Goal: Task Accomplishment & Management: Manage account settings

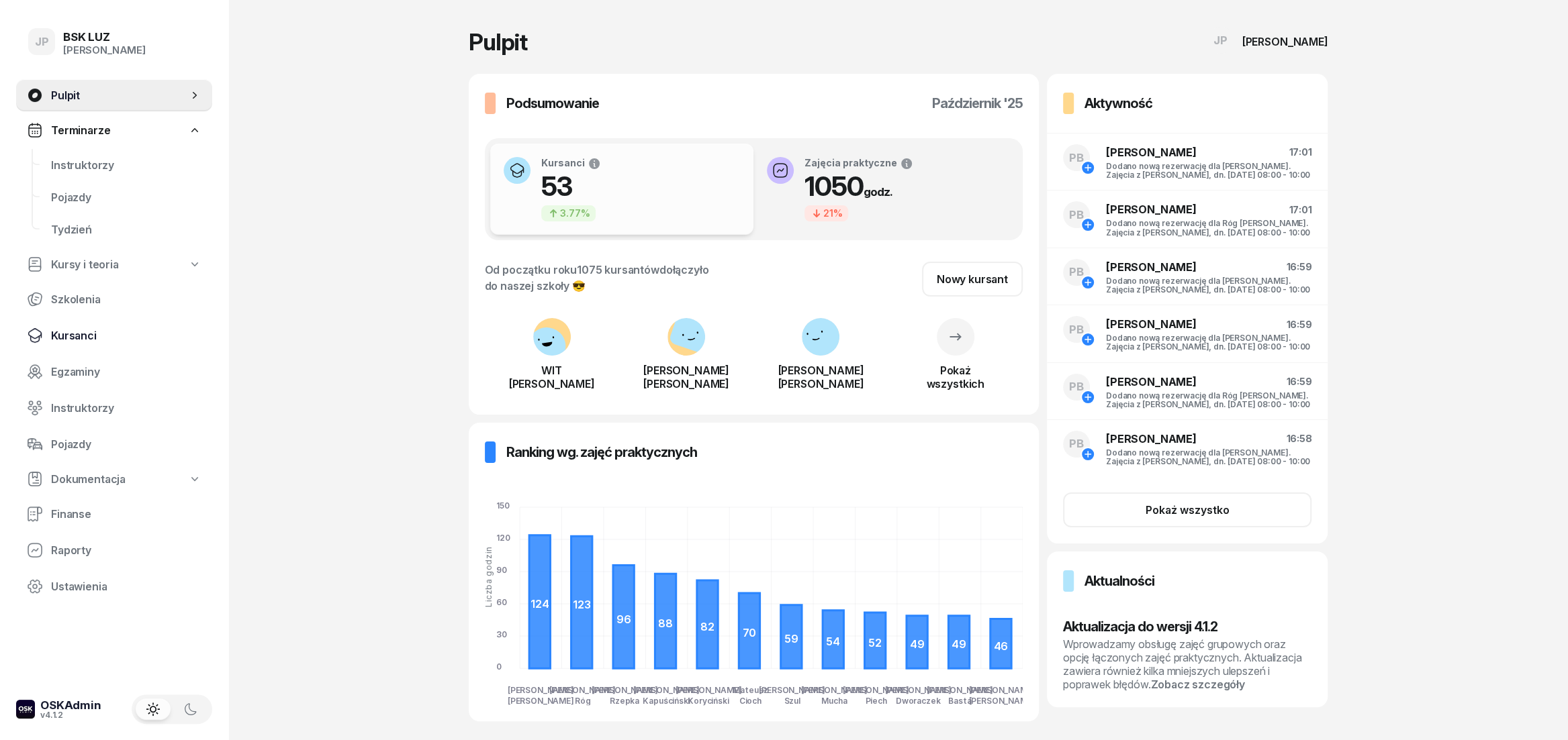
click at [75, 329] on span "Kursanci" at bounding box center [126, 336] width 151 height 13
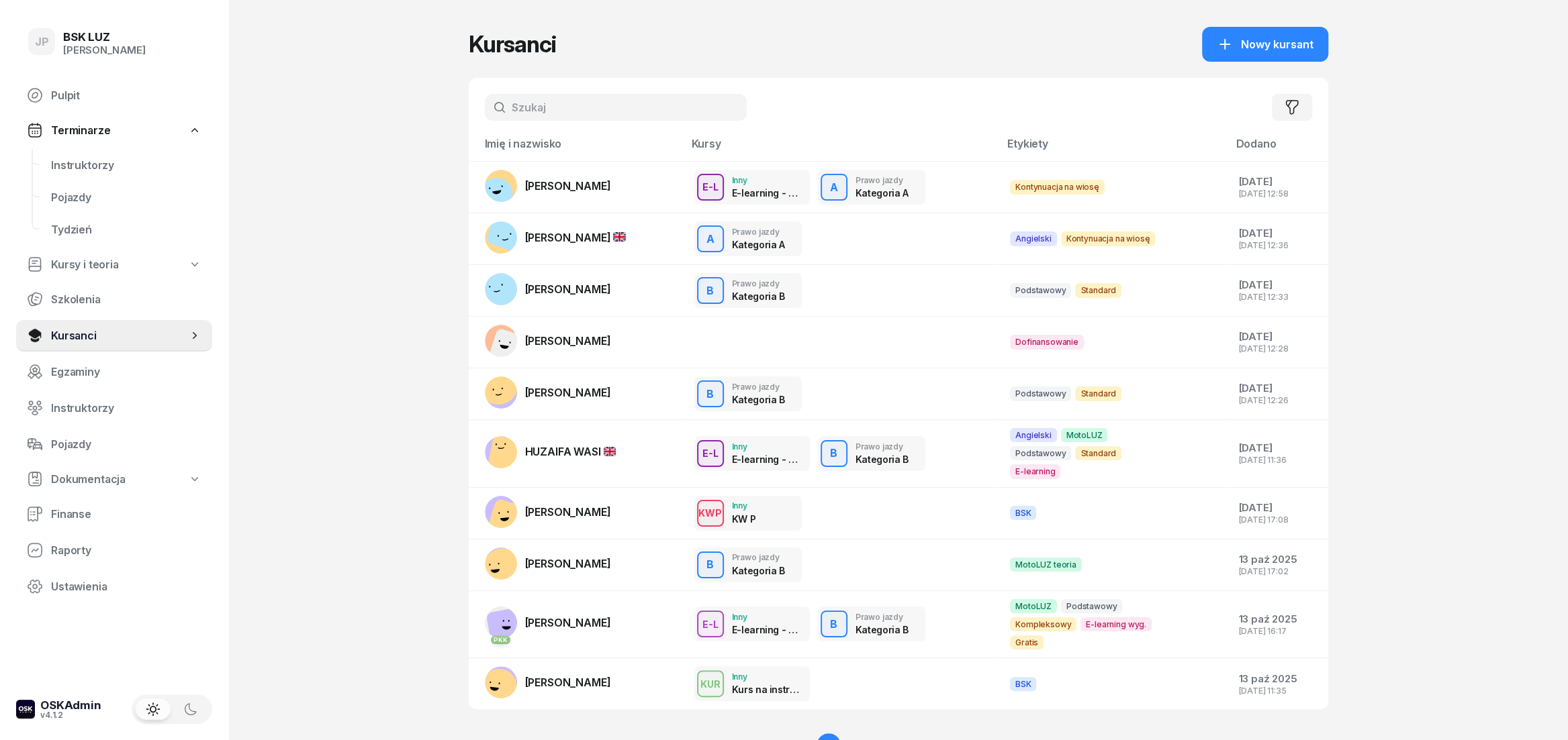
click at [581, 105] on input "text" at bounding box center [616, 107] width 262 height 27
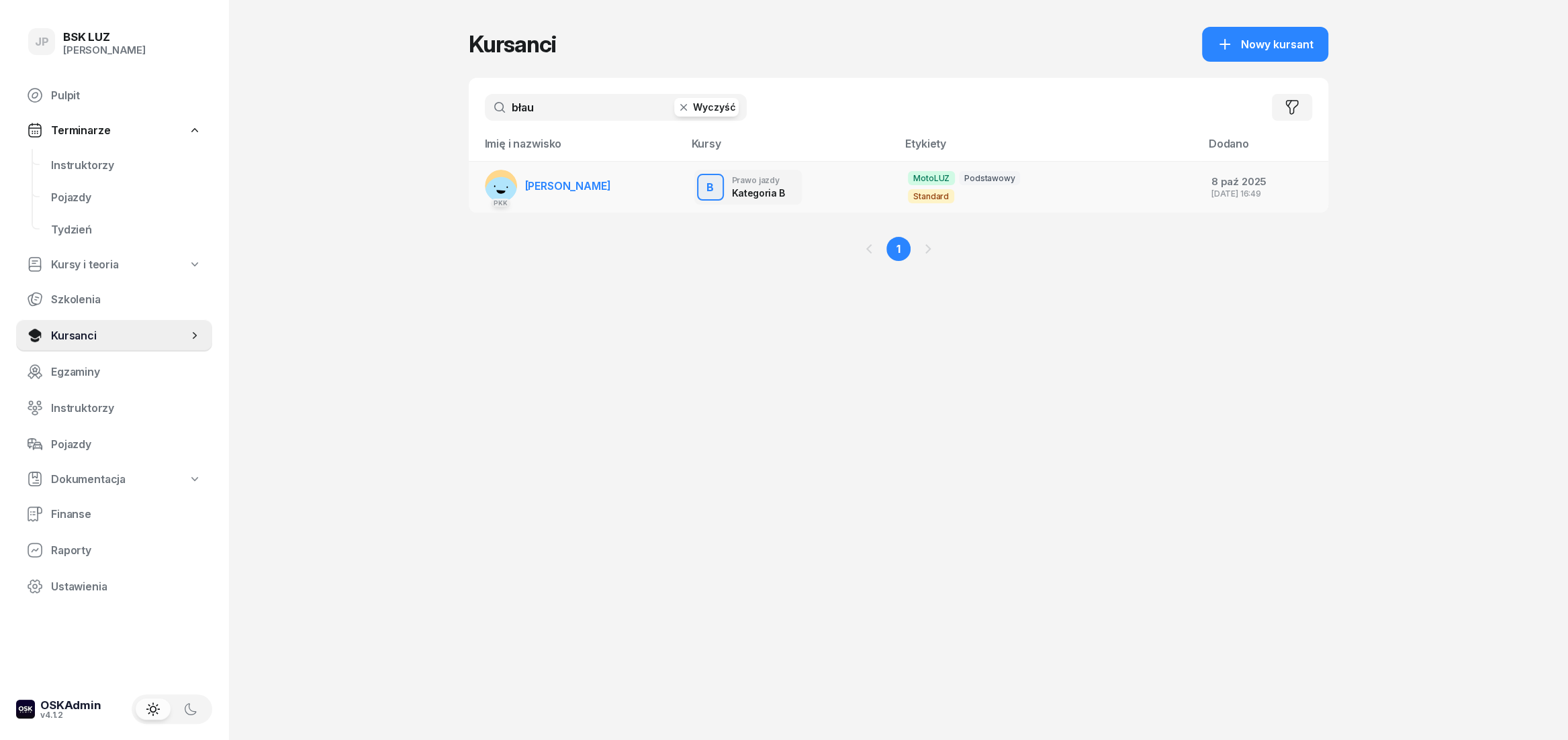
type input "błau"
click at [549, 179] on link "PKK [PERSON_NAME]" at bounding box center [548, 186] width 126 height 32
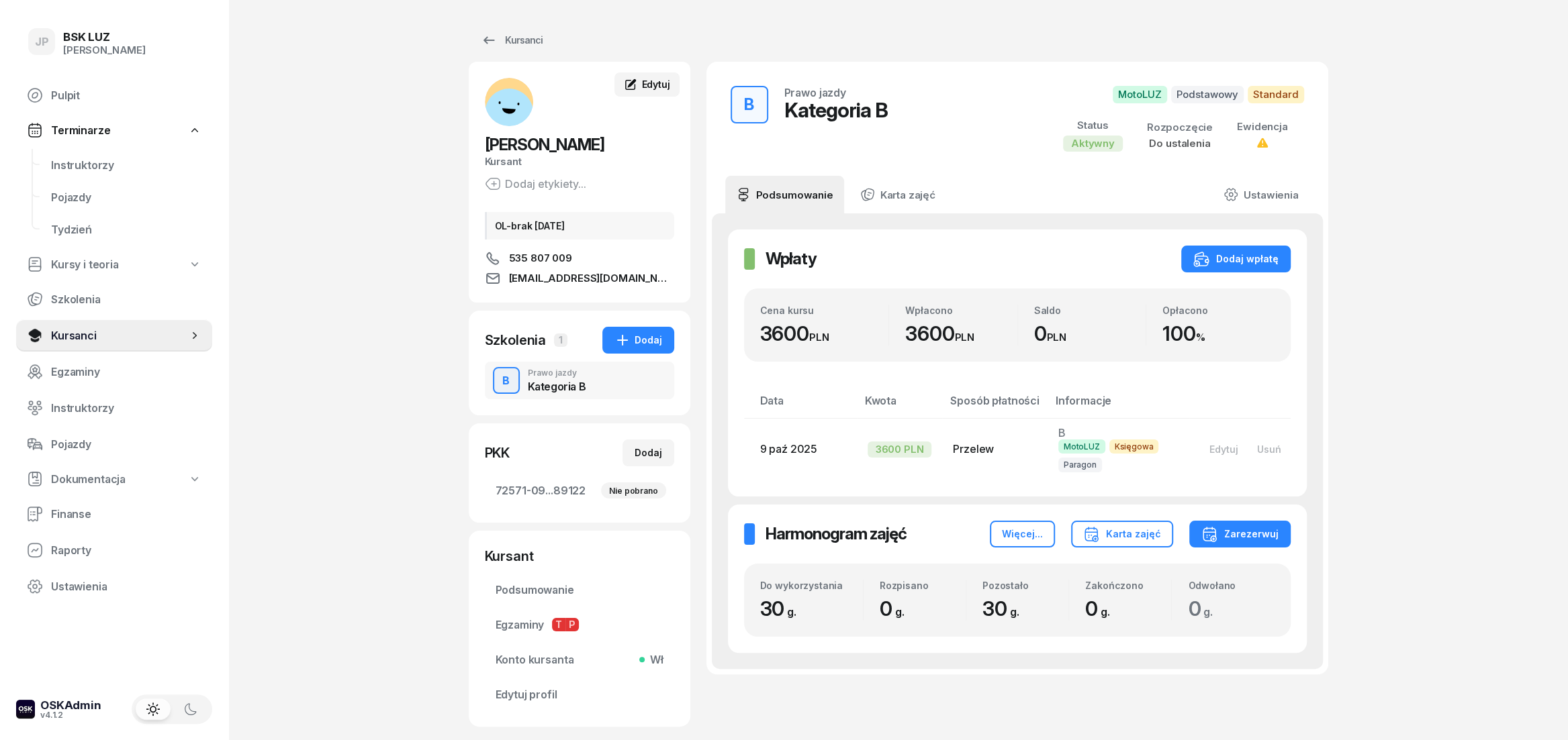
click at [639, 85] on div "Edytuj" at bounding box center [647, 85] width 45 height 14
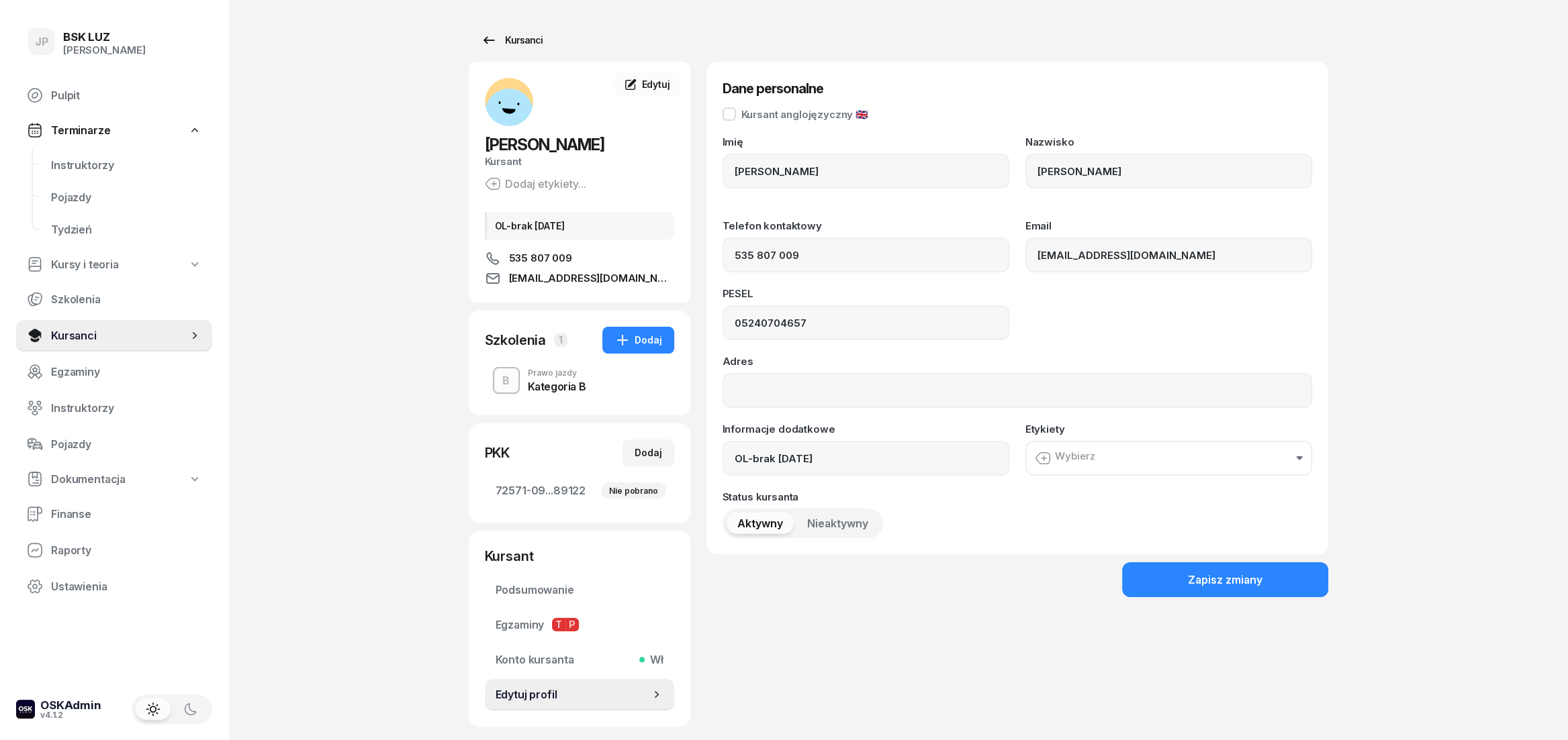
click at [526, 36] on div "Kursanci" at bounding box center [512, 40] width 62 height 16
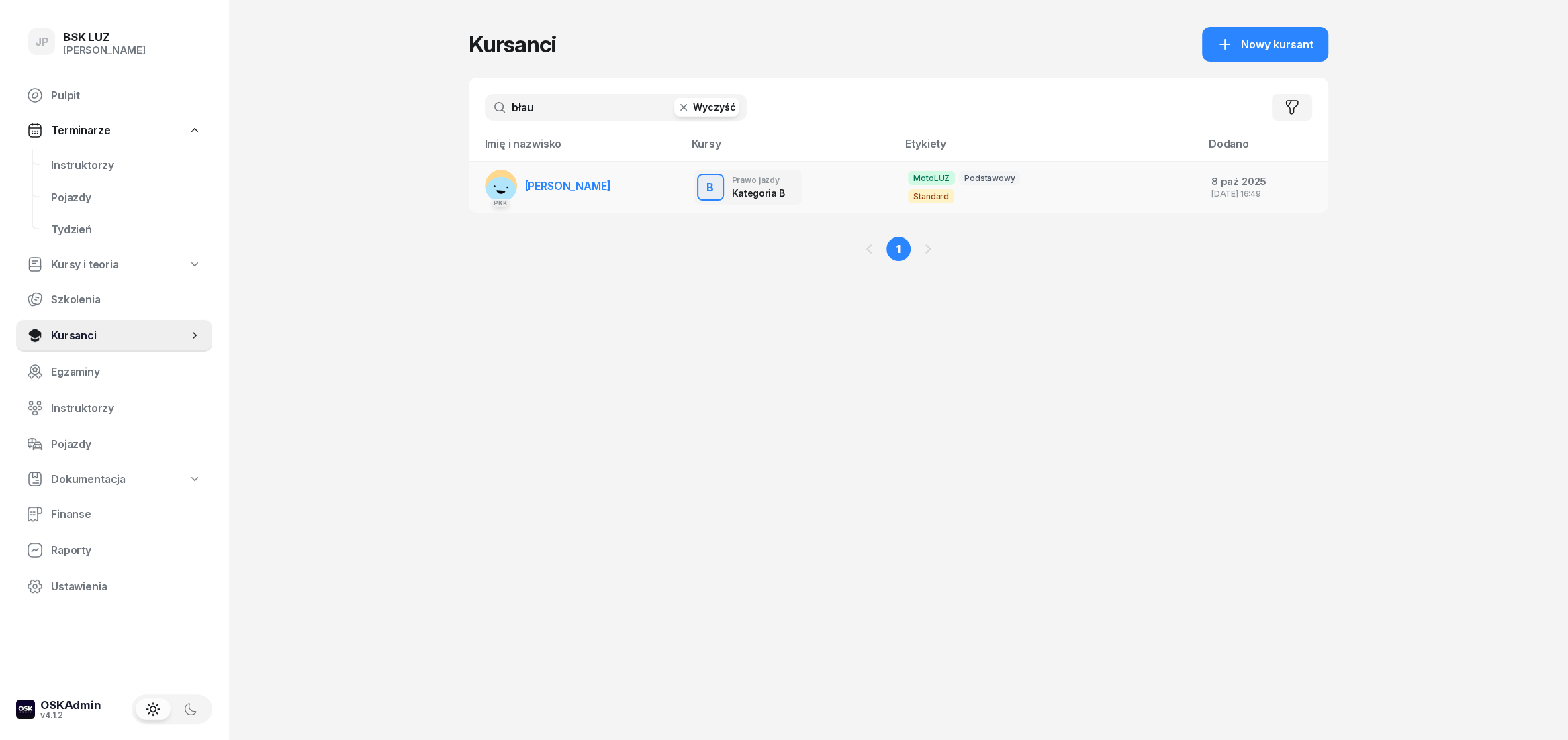
click at [622, 188] on td "PKK [PERSON_NAME]" at bounding box center [576, 187] width 215 height 52
